Goal: Browse casually: Explore the website without a specific task or goal

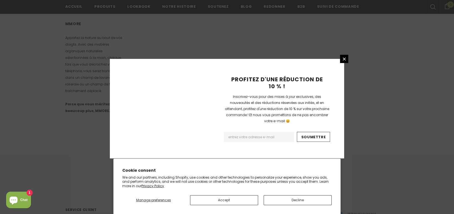
scroll to position [366, 0]
